Goal: Task Accomplishment & Management: Use online tool/utility

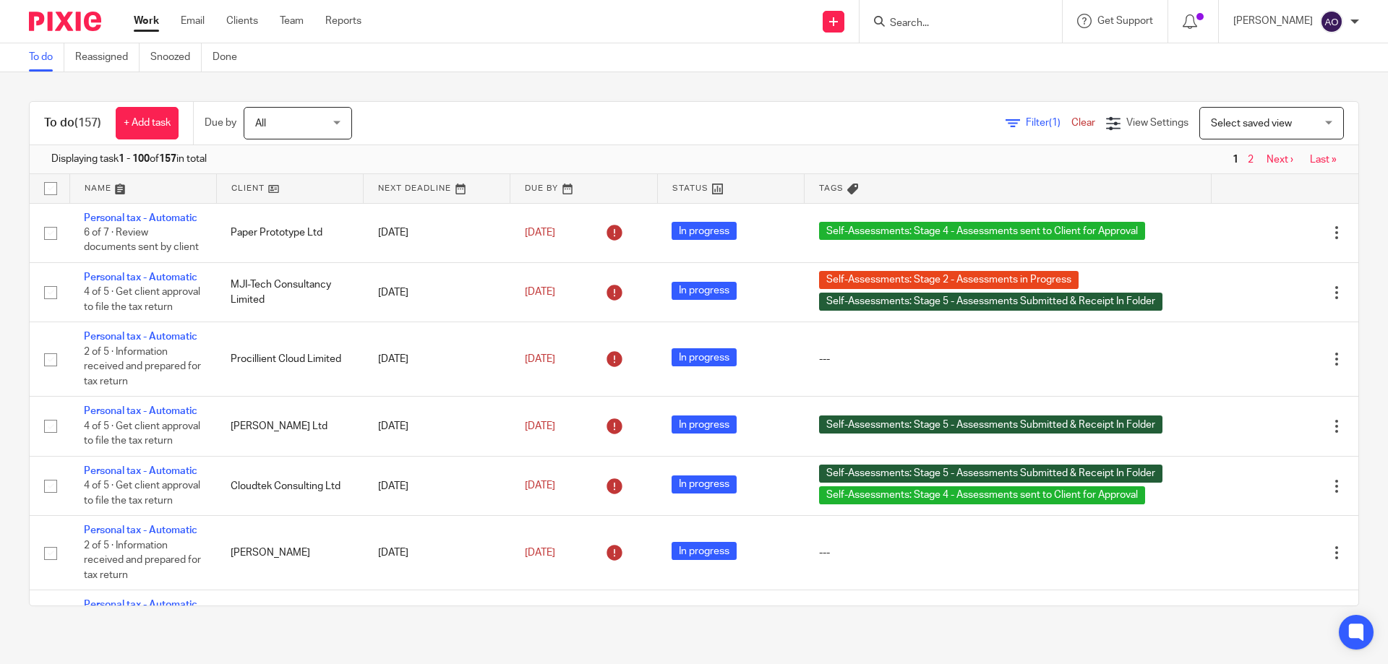
click at [444, 181] on link at bounding box center [437, 188] width 146 height 29
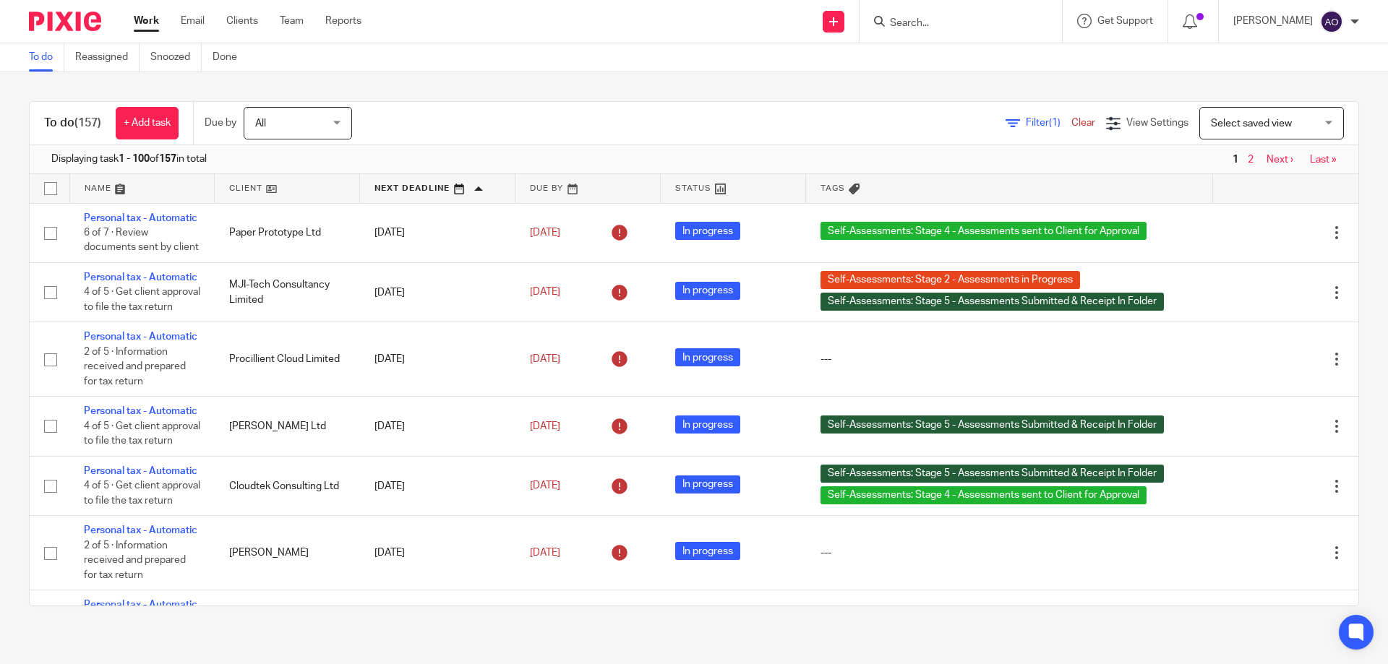
click at [262, 187] on link at bounding box center [287, 188] width 145 height 29
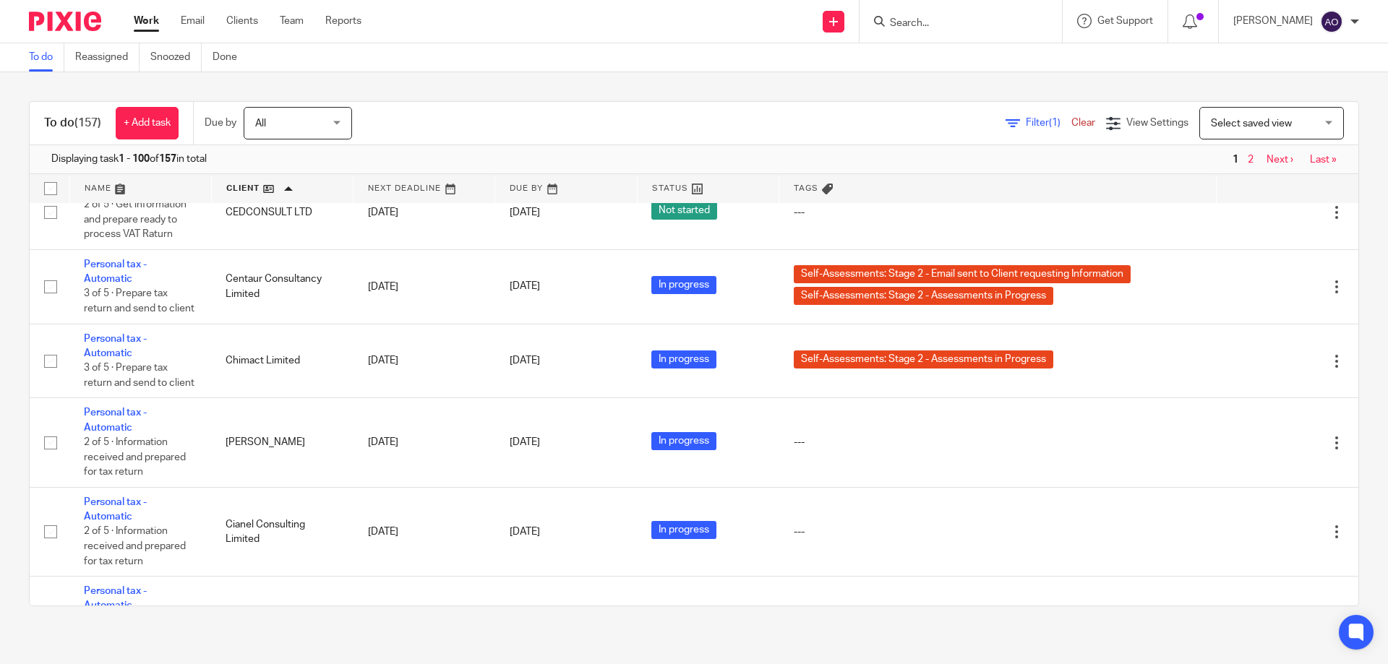
scroll to position [2241, 0]
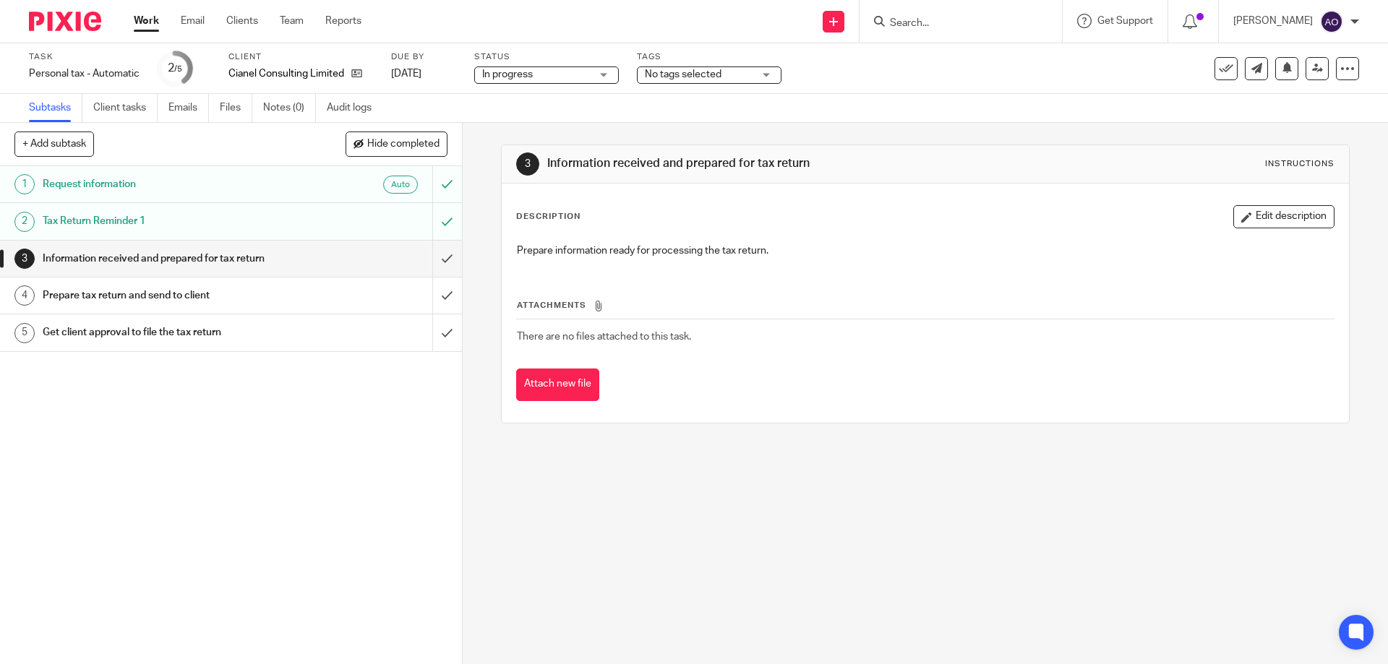
click at [766, 74] on div "No tags selected" at bounding box center [709, 75] width 145 height 17
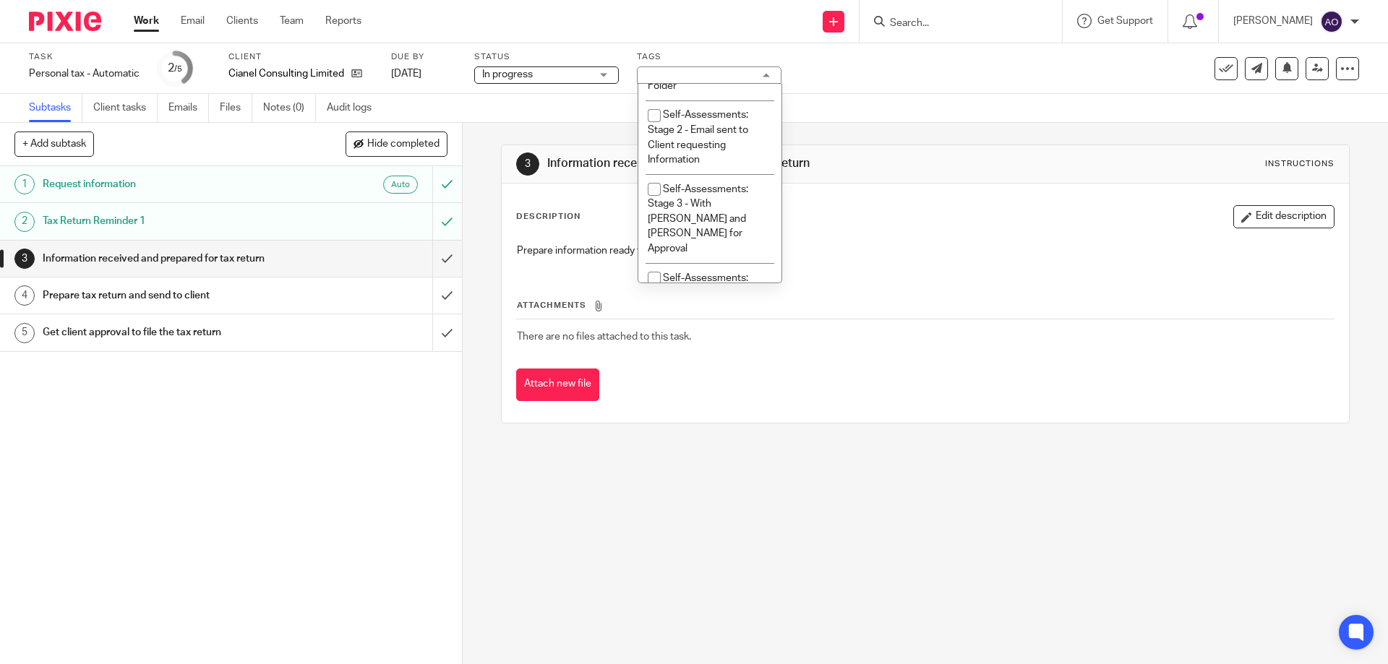
scroll to position [406, 0]
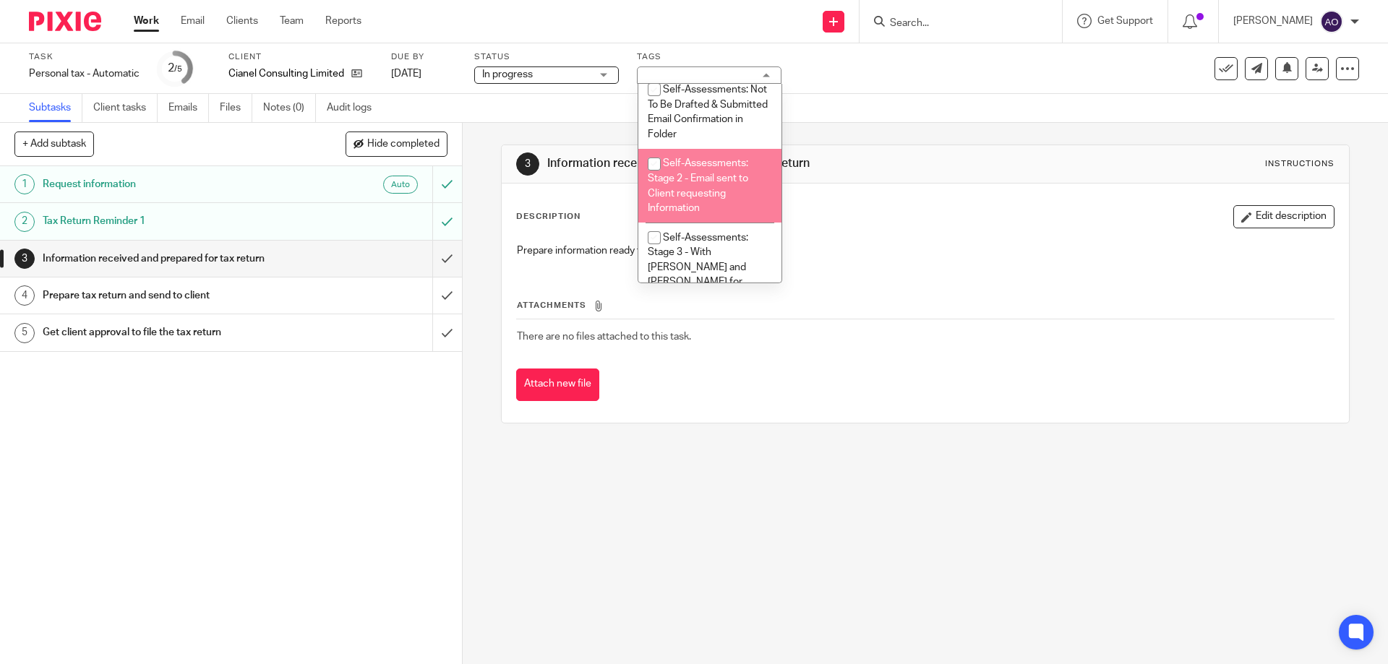
click at [655, 164] on input "checkbox" at bounding box center [653, 163] width 27 height 27
checkbox input "true"
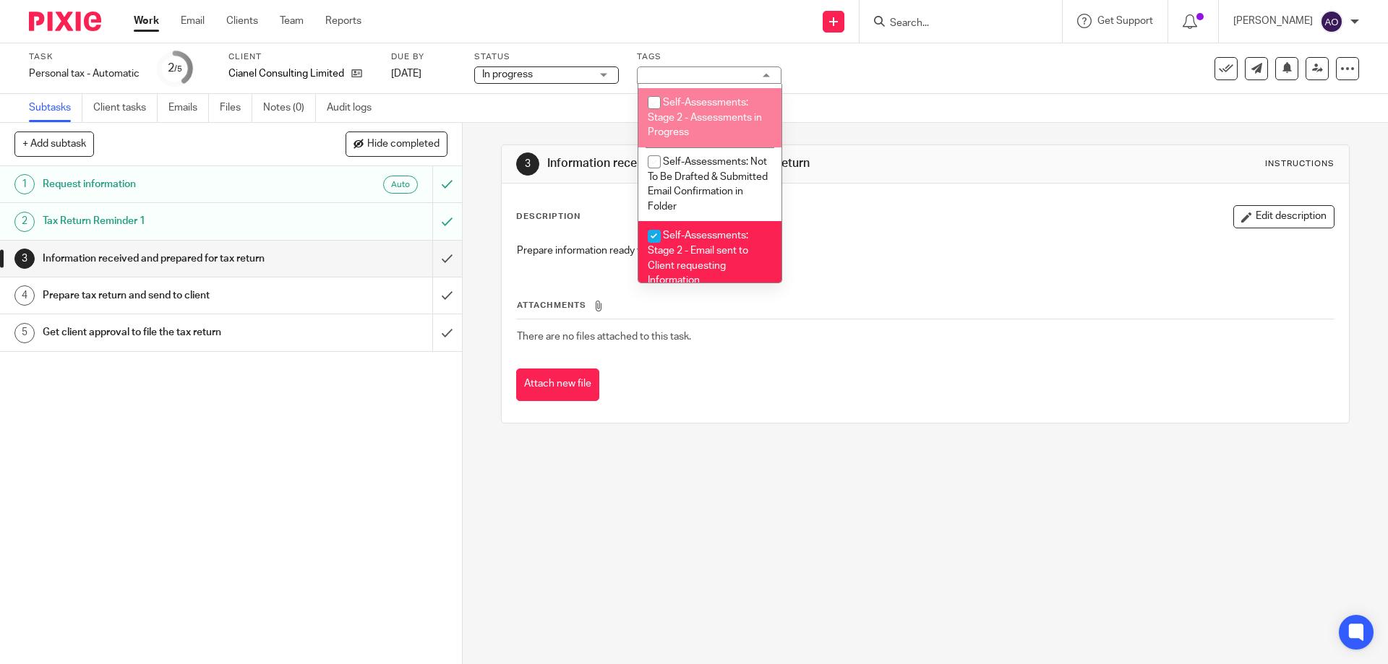
click at [651, 100] on input "checkbox" at bounding box center [653, 102] width 27 height 27
checkbox input "true"
click at [332, 503] on div "1 Request information Auto 2 Tax Return Reminder 1 3 Information received and p…" at bounding box center [231, 415] width 462 height 498
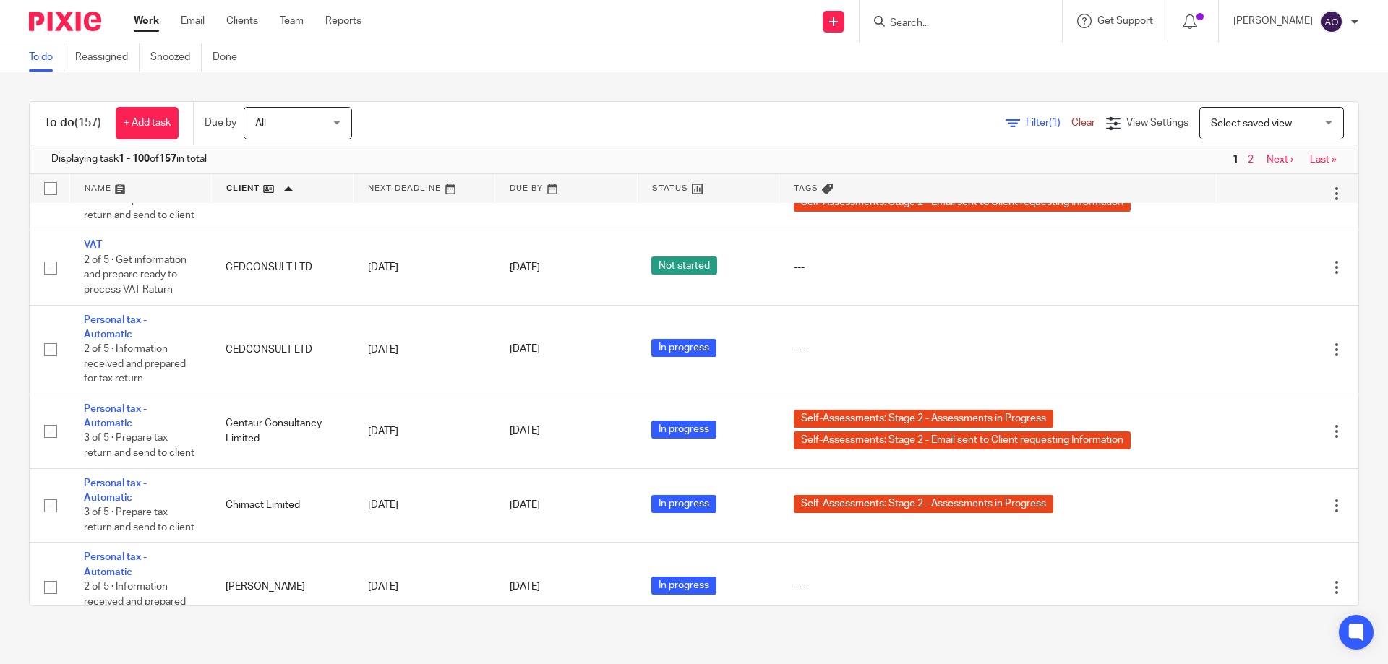
scroll to position [2169, 0]
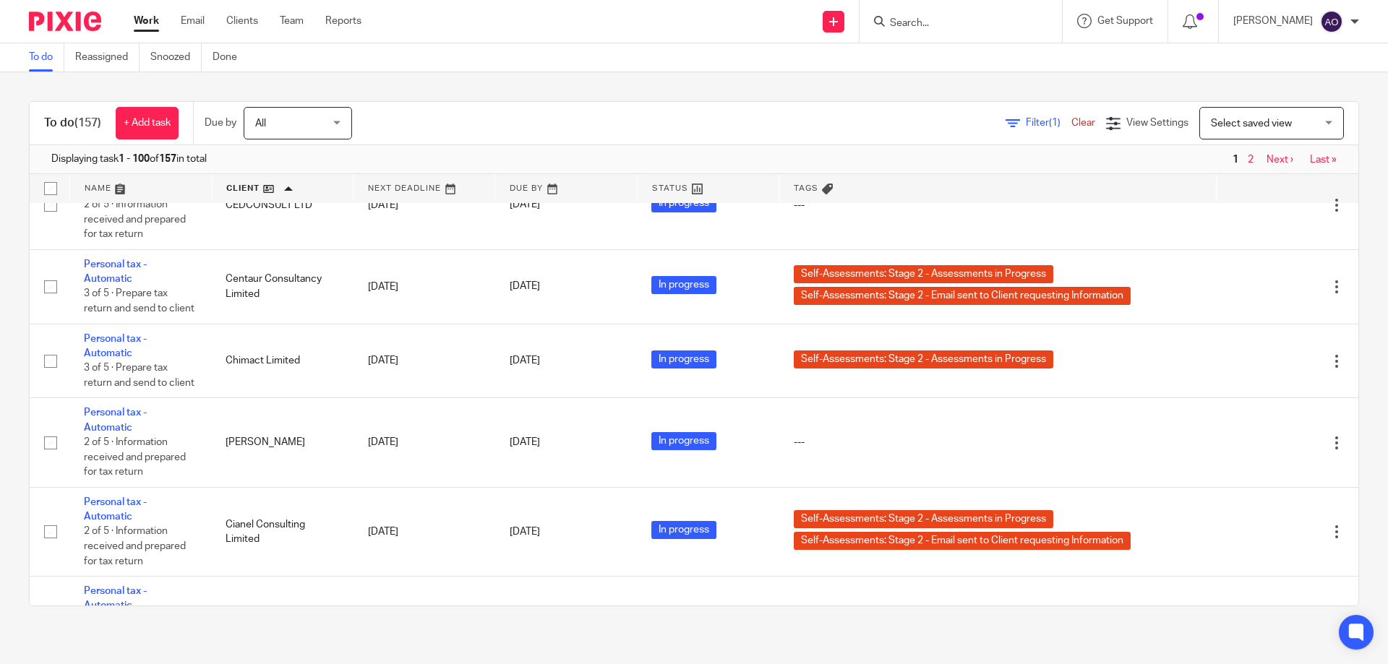
click at [1026, 121] on span "Filter (1)" at bounding box center [1049, 123] width 46 height 10
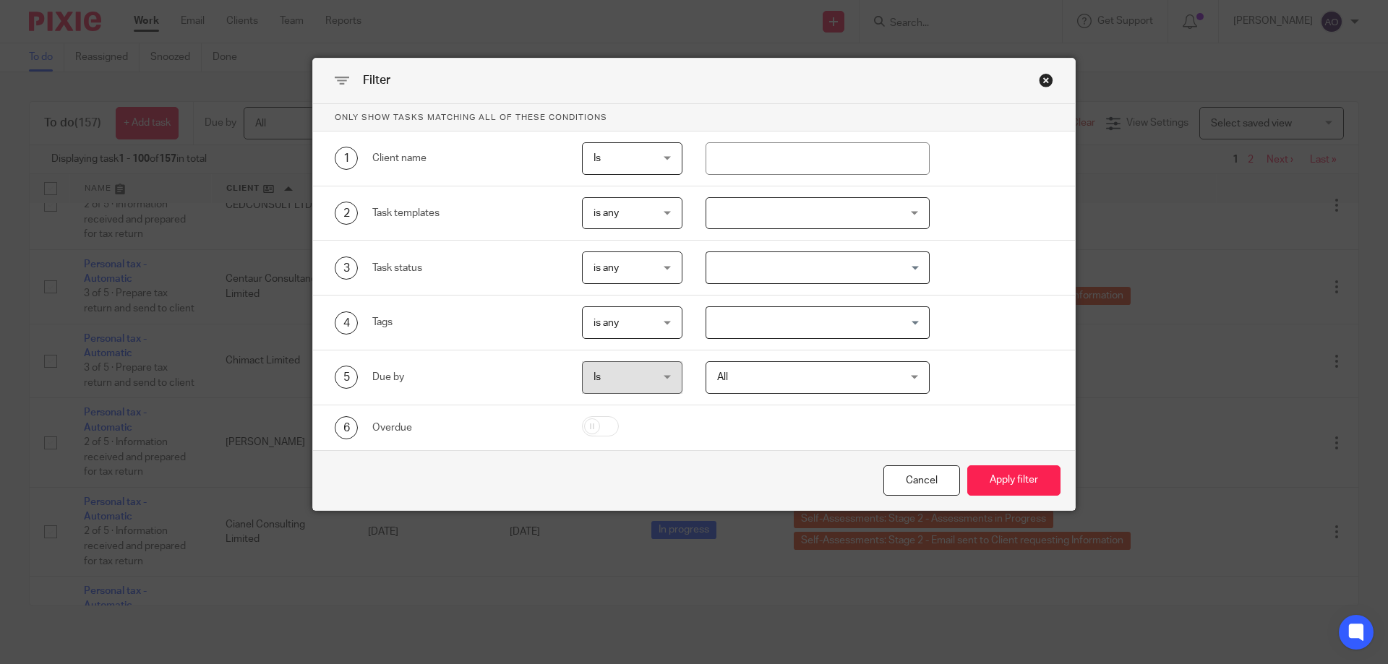
click at [907, 210] on div at bounding box center [818, 213] width 225 height 33
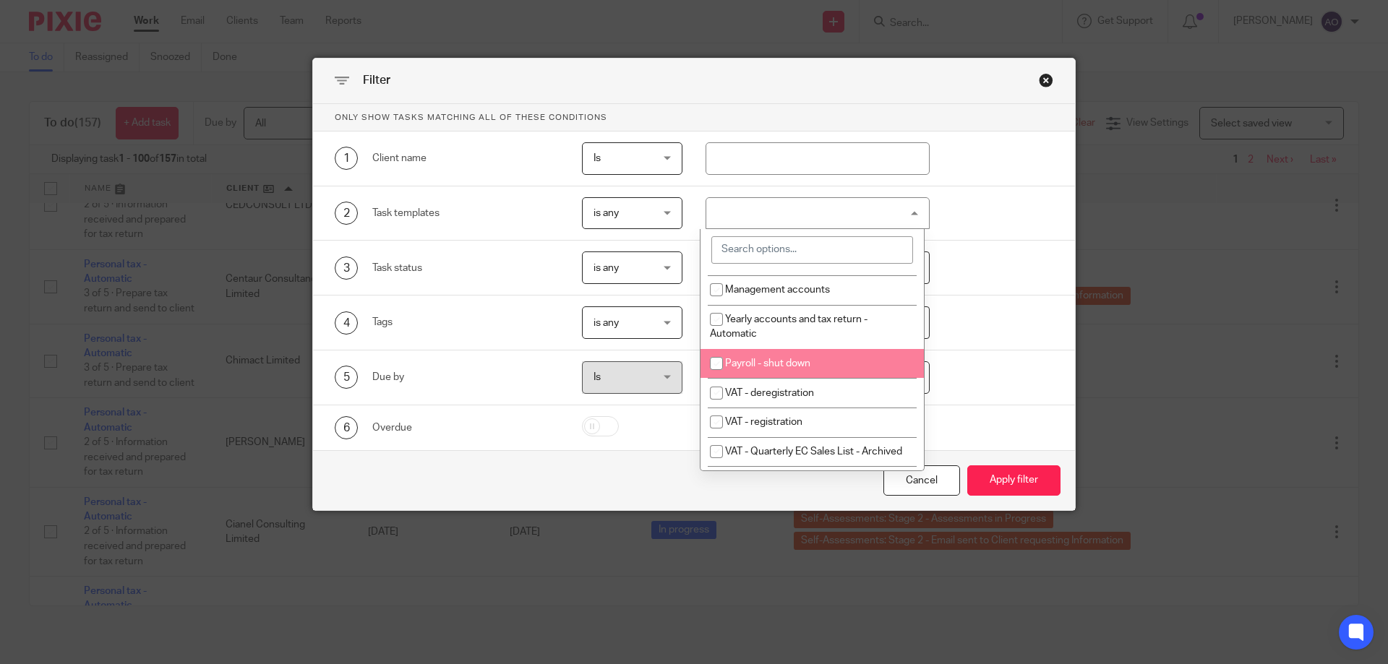
scroll to position [145, 0]
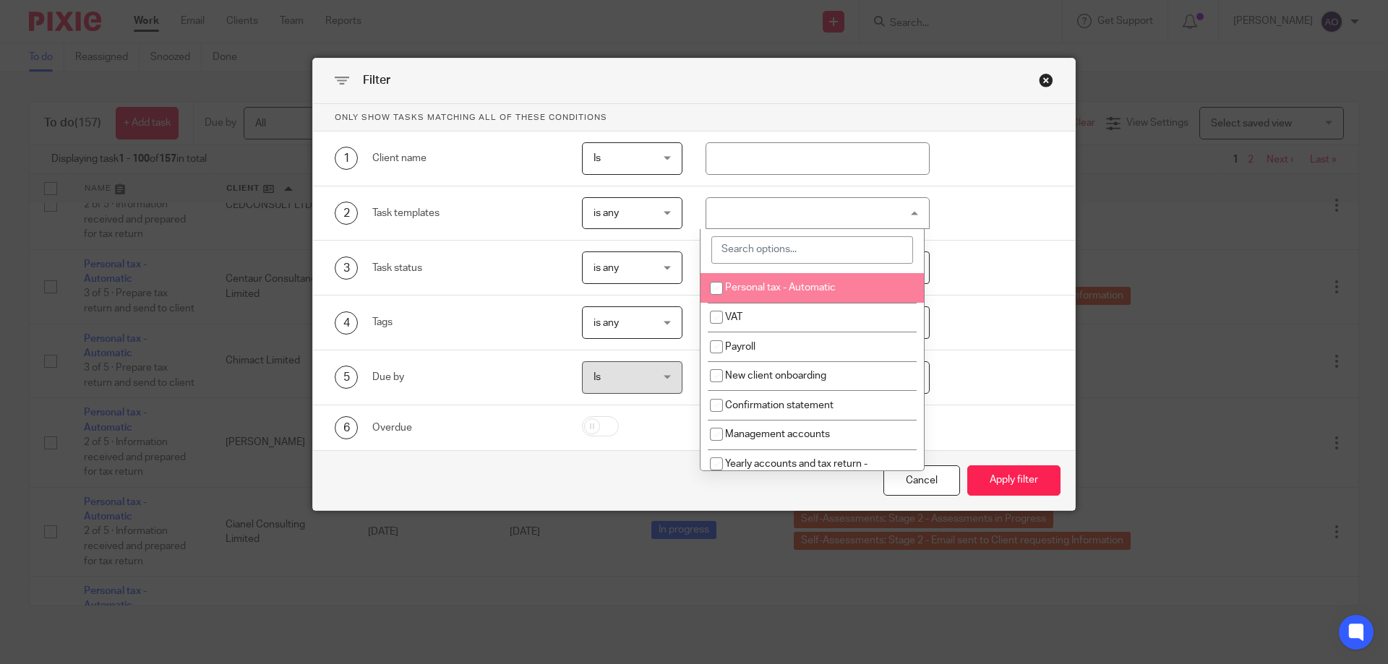
click at [804, 291] on span "Personal tax - Automatic" at bounding box center [780, 288] width 111 height 10
checkbox input "true"
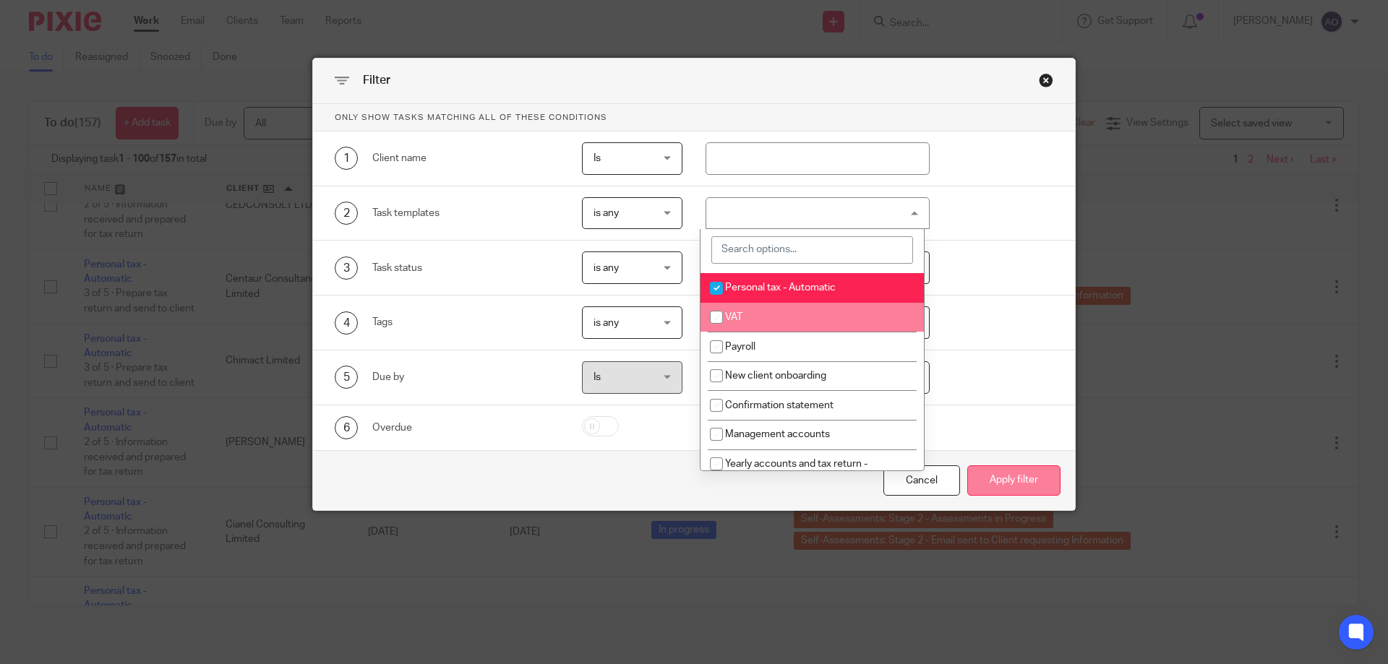
click at [1013, 478] on button "Apply filter" at bounding box center [1013, 481] width 93 height 31
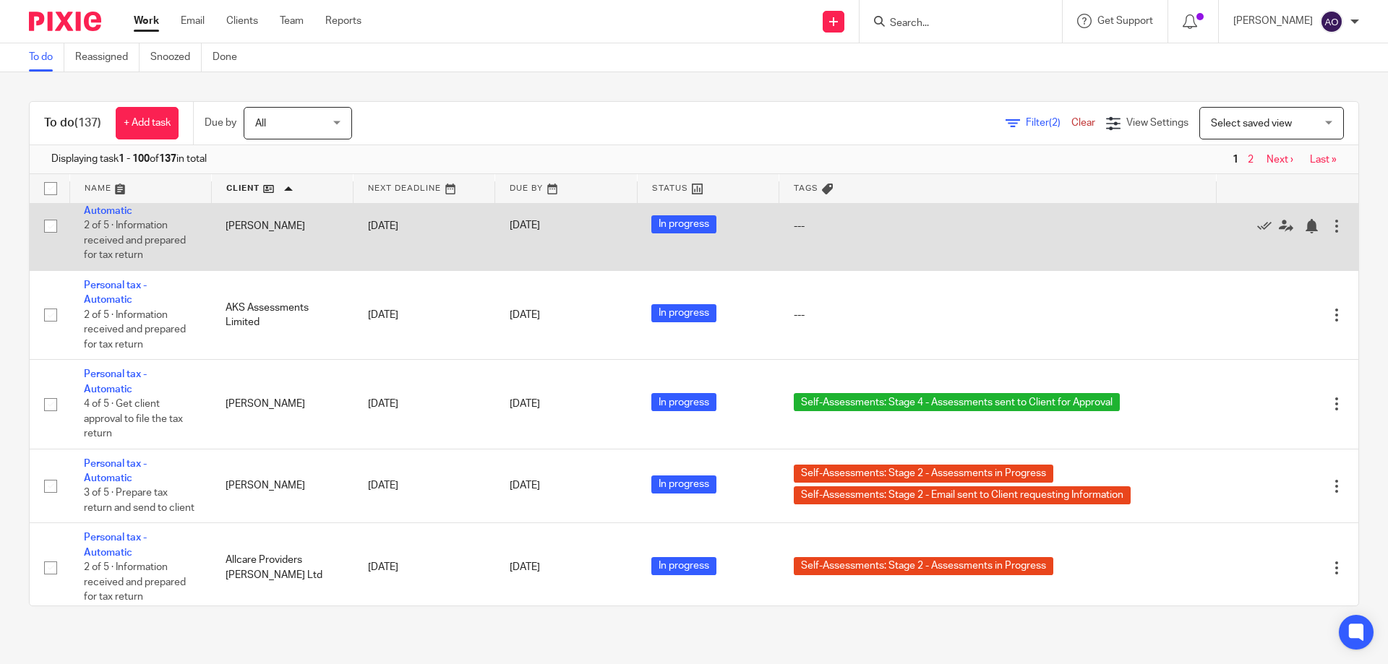
scroll to position [506, 0]
